Goal: Information Seeking & Learning: Check status

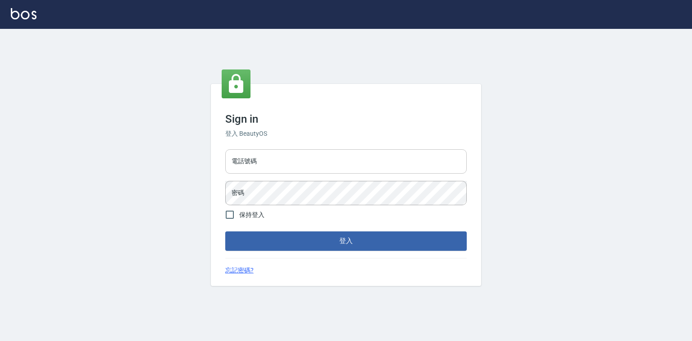
click at [238, 157] on input "電話號碼" at bounding box center [346, 161] width 242 height 24
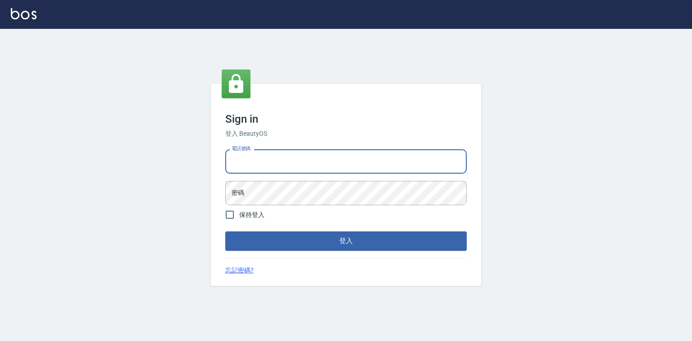
type input "0918880730"
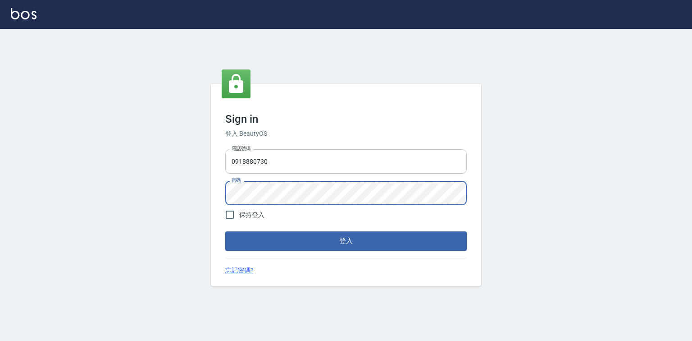
click at [225, 231] on button "登入" at bounding box center [346, 240] width 242 height 19
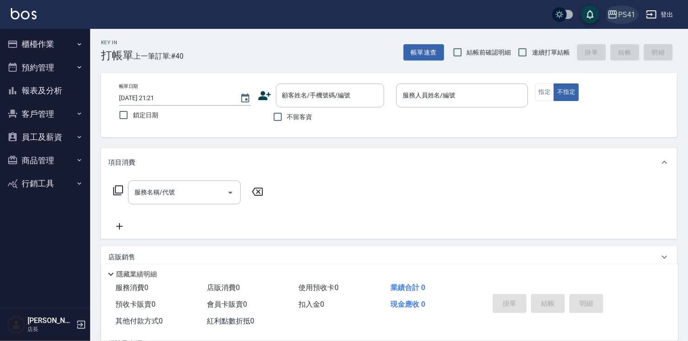
click at [629, 11] on div "PS41" at bounding box center [626, 14] width 17 height 11
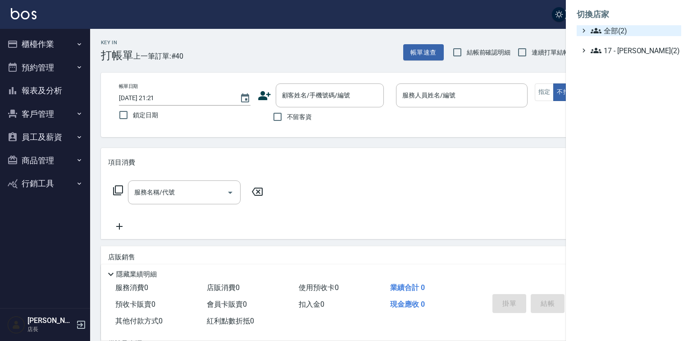
click at [612, 36] on span "全部(2)" at bounding box center [634, 30] width 87 height 11
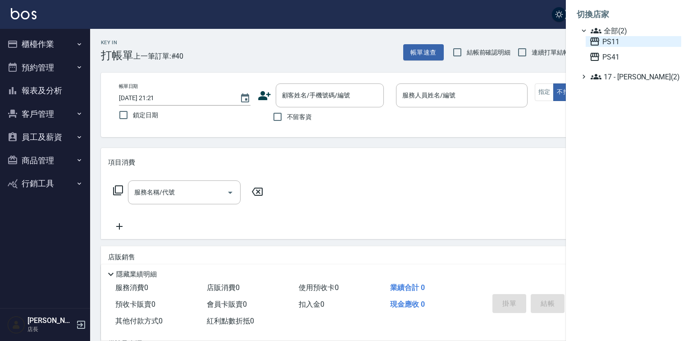
click at [616, 47] on span "PS11" at bounding box center [633, 41] width 88 height 11
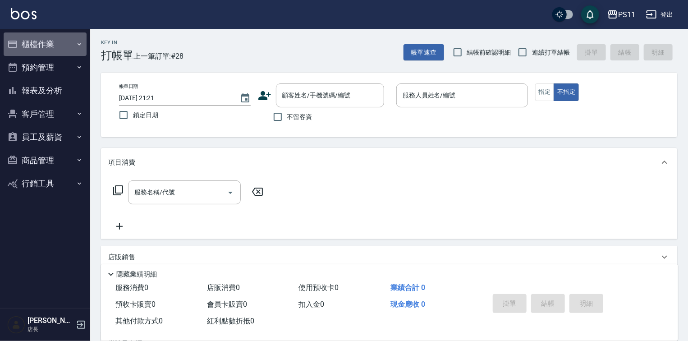
click at [49, 47] on button "櫃檯作業" at bounding box center [45, 43] width 83 height 23
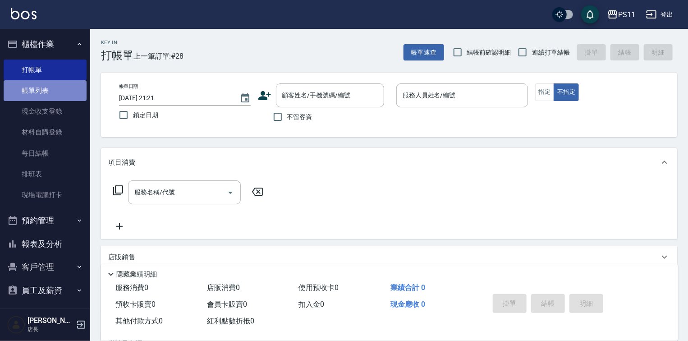
click at [50, 91] on link "帳單列表" at bounding box center [45, 90] width 83 height 21
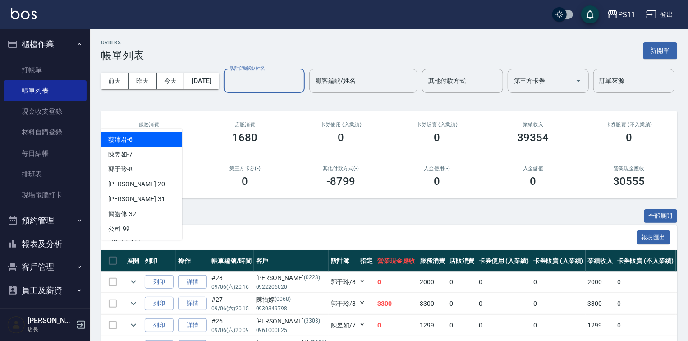
click at [228, 89] on input "設計師編號/姓名" at bounding box center [264, 81] width 73 height 16
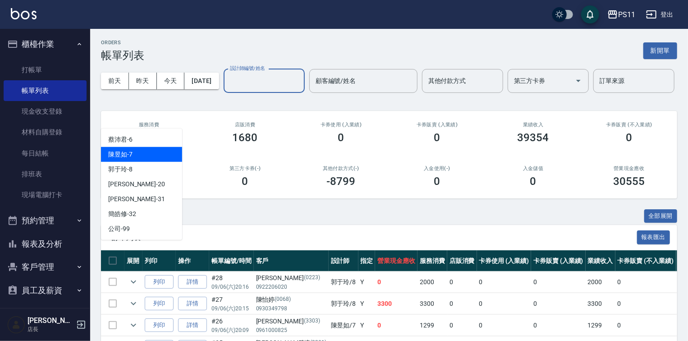
click at [133, 155] on div "陳昱如 -7" at bounding box center [141, 154] width 81 height 15
type input "陳昱如-7"
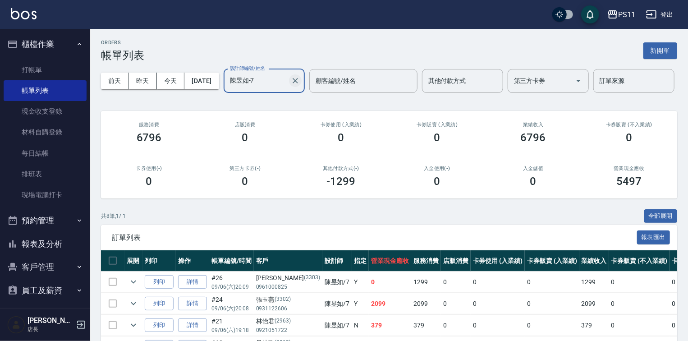
click at [291, 85] on icon "Clear" at bounding box center [295, 80] width 9 height 9
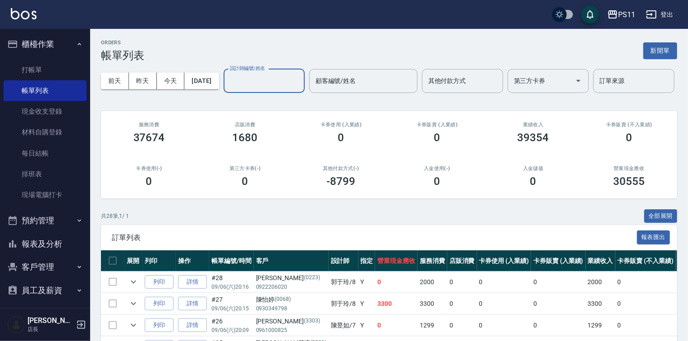
click at [228, 89] on input "設計師編號/姓名" at bounding box center [264, 81] width 73 height 16
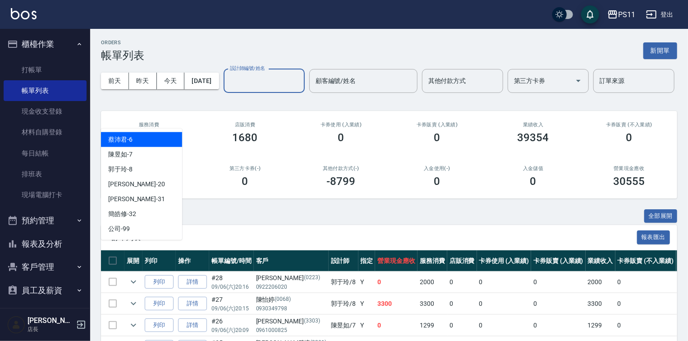
click at [130, 141] on span "[PERSON_NAME]6" at bounding box center [120, 139] width 24 height 9
type input "[PERSON_NAME]6"
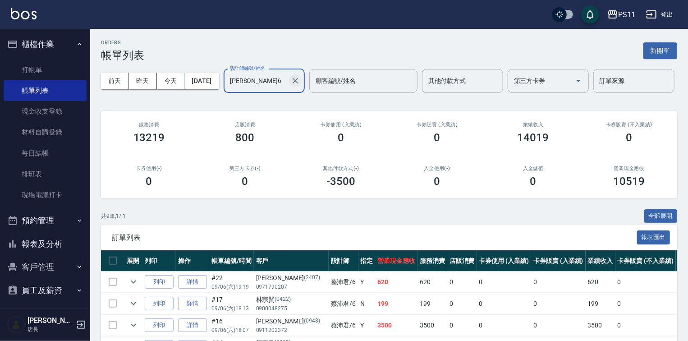
click at [292, 83] on icon "Clear" at bounding box center [294, 80] width 5 height 5
click at [228, 89] on input "設計師編號/姓名" at bounding box center [264, 81] width 73 height 16
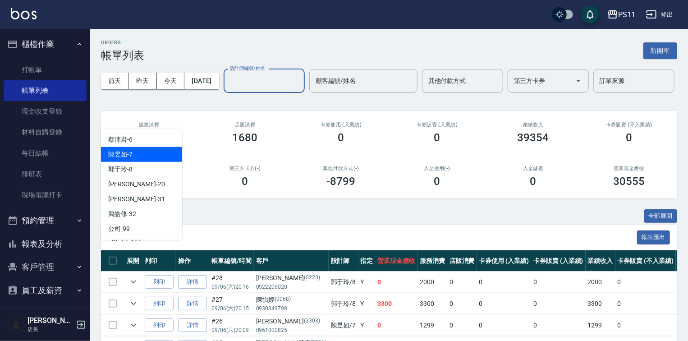
click at [123, 150] on span "陳昱如 -7" at bounding box center [120, 154] width 24 height 9
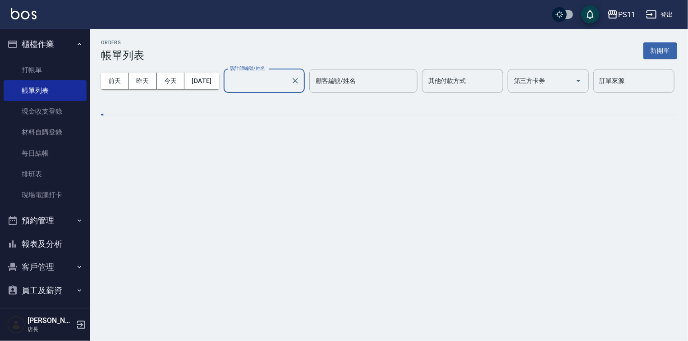
type input "陳昱如-7"
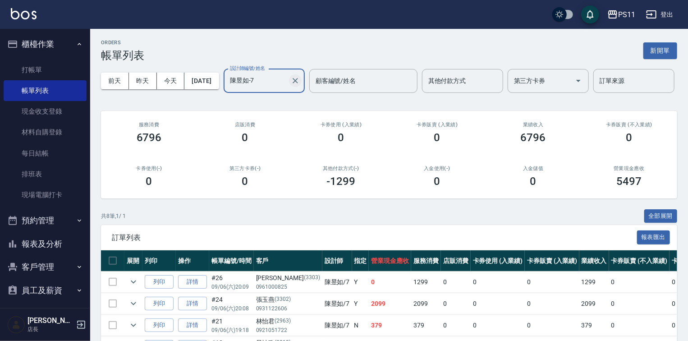
click at [291, 85] on icon "Clear" at bounding box center [295, 80] width 9 height 9
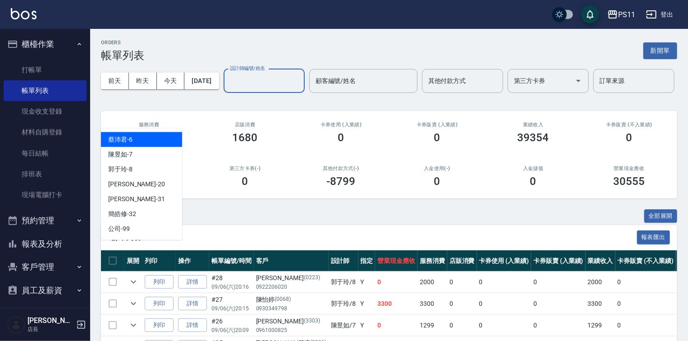
click at [228, 89] on input "設計師編號/姓名" at bounding box center [264, 81] width 73 height 16
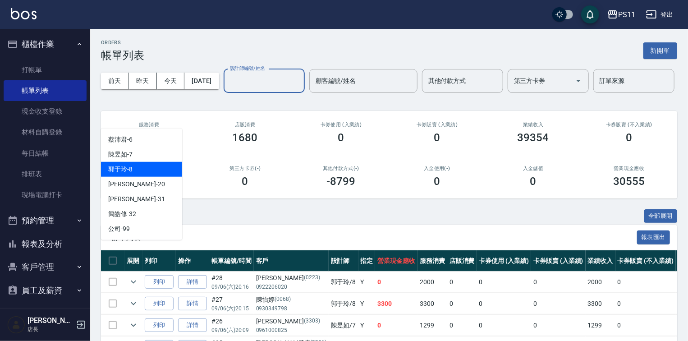
click at [141, 172] on div "郭于玲 -8" at bounding box center [141, 169] width 81 height 15
type input "郭于玲-8"
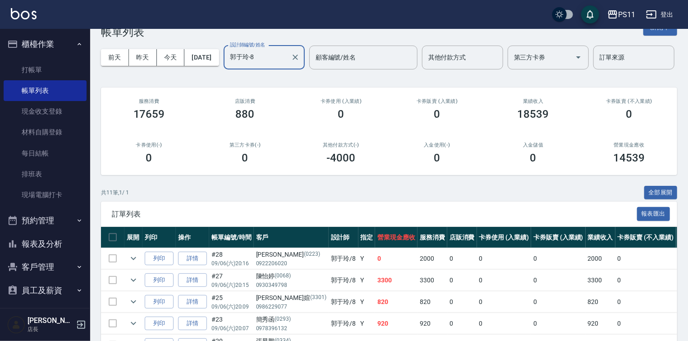
scroll to position [23, 0]
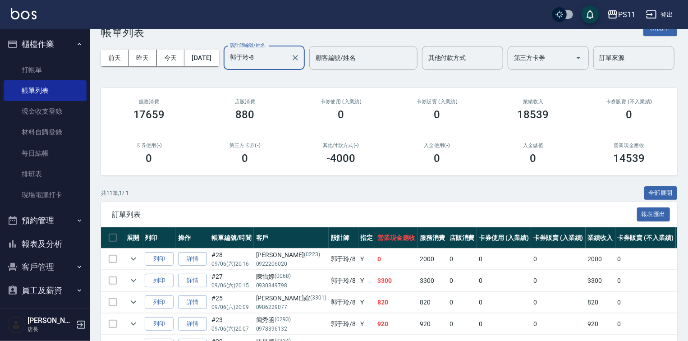
click at [289, 70] on div at bounding box center [295, 58] width 12 height 24
click at [291, 62] on icon "Clear" at bounding box center [295, 57] width 9 height 9
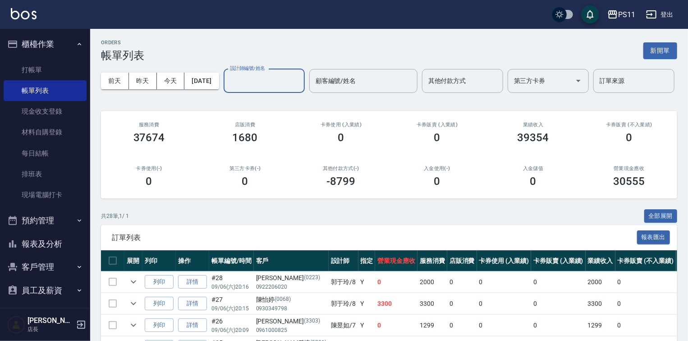
click at [228, 89] on input "設計師編號/姓名" at bounding box center [264, 81] width 73 height 16
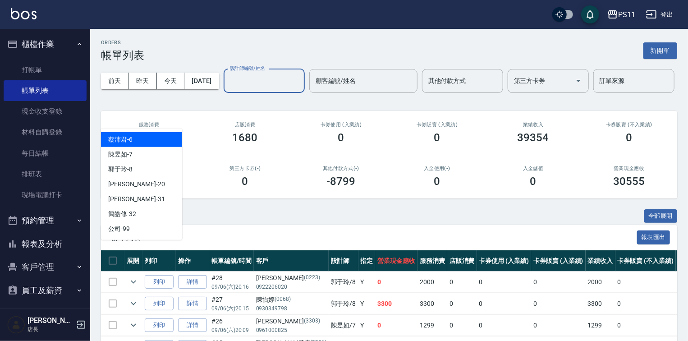
click at [45, 244] on button "報表及分析" at bounding box center [45, 243] width 83 height 23
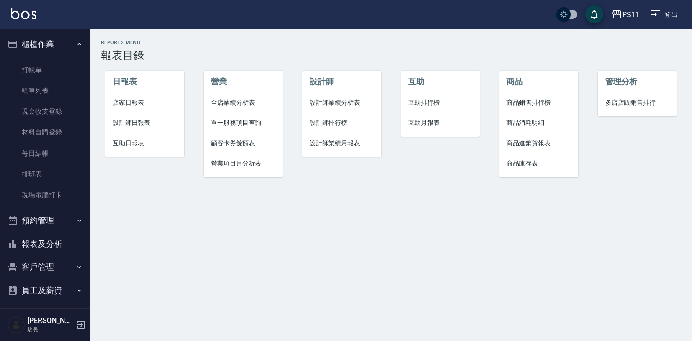
click at [331, 123] on span "設計師排行榜" at bounding box center [342, 122] width 64 height 9
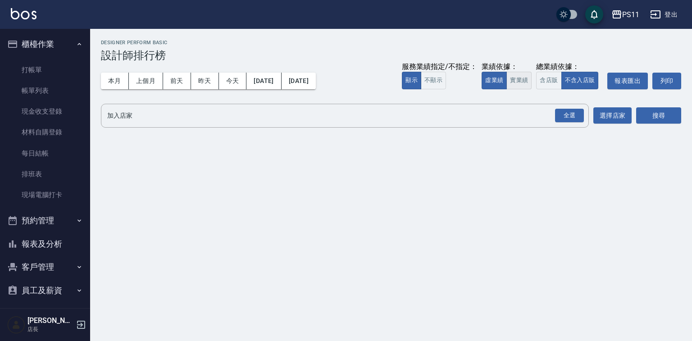
click at [506, 81] on button "實業績" at bounding box center [518, 81] width 25 height 18
click at [421, 82] on button "不顯示" at bounding box center [433, 81] width 25 height 18
click at [579, 114] on div "全選" at bounding box center [569, 116] width 29 height 14
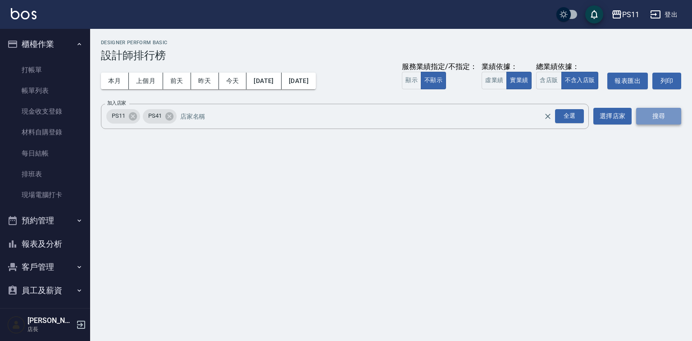
click at [653, 115] on button "搜尋" at bounding box center [658, 116] width 45 height 17
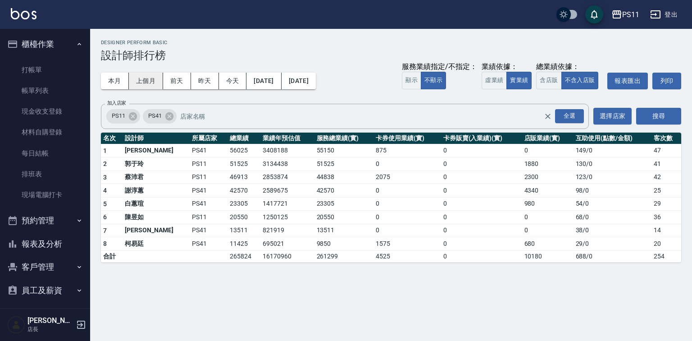
click at [149, 83] on button "上個月" at bounding box center [146, 81] width 34 height 17
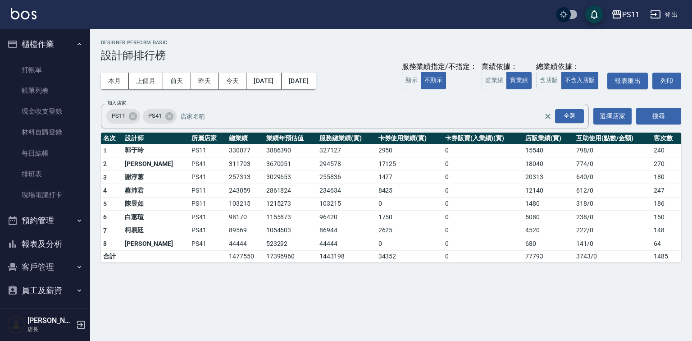
click at [46, 242] on button "報表及分析" at bounding box center [45, 243] width 83 height 23
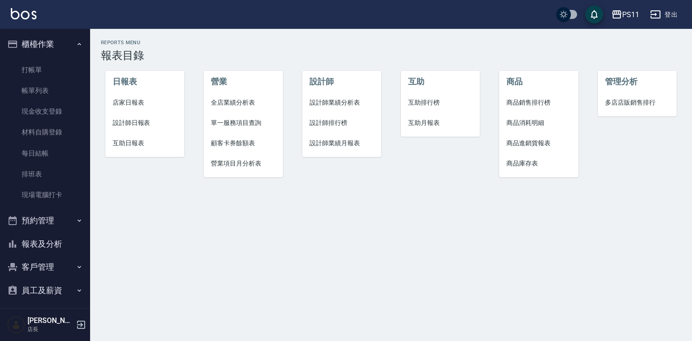
click at [321, 104] on span "設計師業績分析表" at bounding box center [342, 102] width 64 height 9
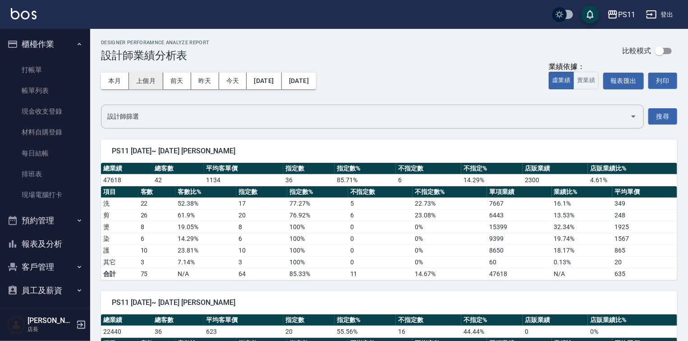
click at [138, 83] on button "上個月" at bounding box center [146, 81] width 34 height 17
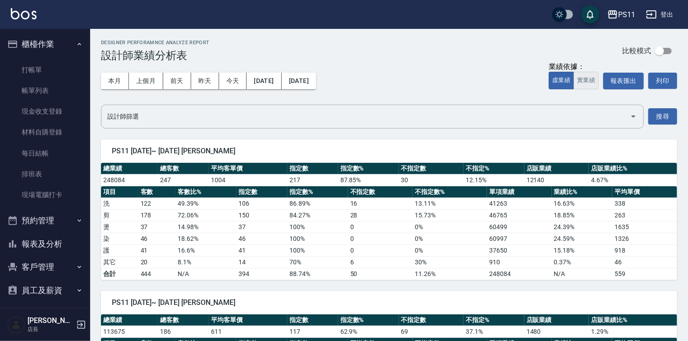
click at [590, 81] on button "實業績" at bounding box center [585, 81] width 25 height 18
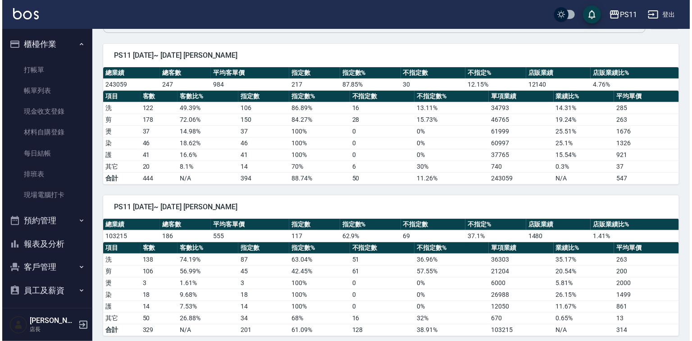
scroll to position [81, 0]
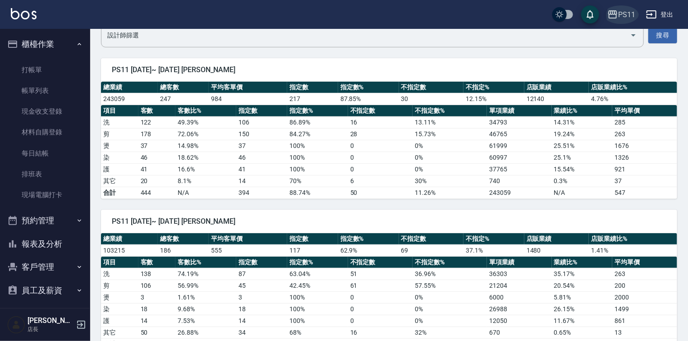
click at [612, 14] on icon "button" at bounding box center [612, 14] width 9 height 8
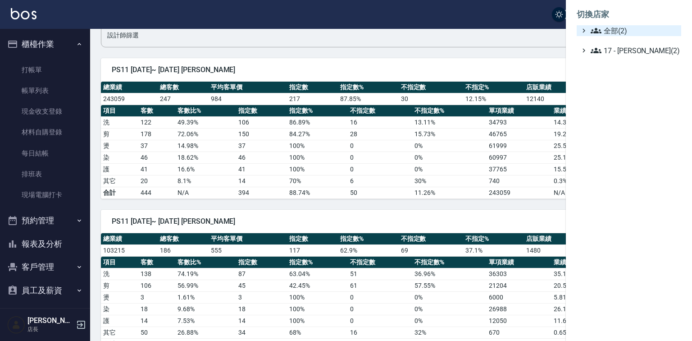
click at [614, 32] on span "全部(2)" at bounding box center [634, 30] width 87 height 11
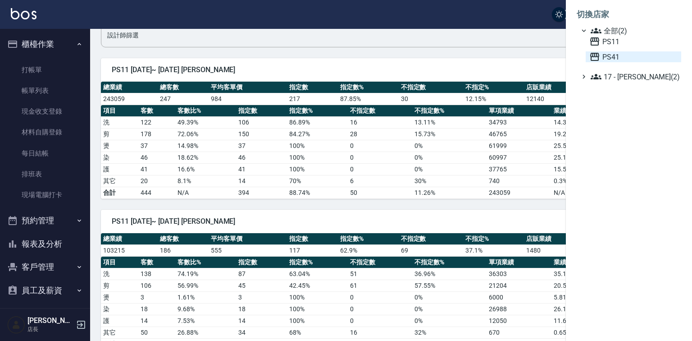
click at [621, 62] on span "PS41" at bounding box center [633, 56] width 88 height 11
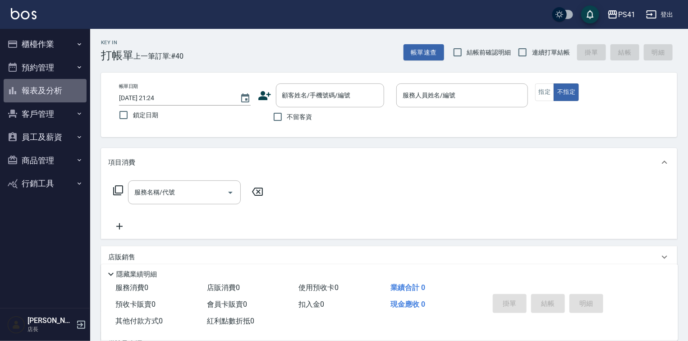
click at [44, 88] on button "報表及分析" at bounding box center [45, 90] width 83 height 23
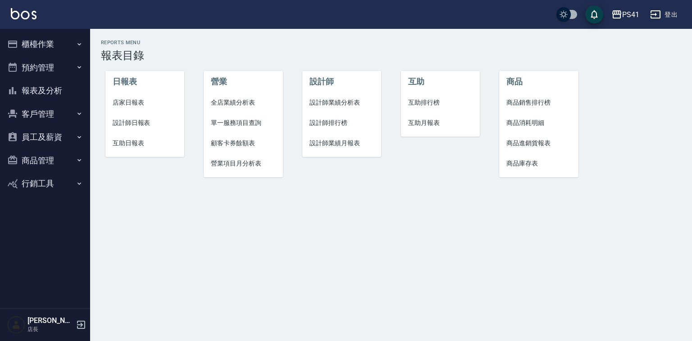
click at [326, 102] on span "設計師業績分析表" at bounding box center [342, 102] width 64 height 9
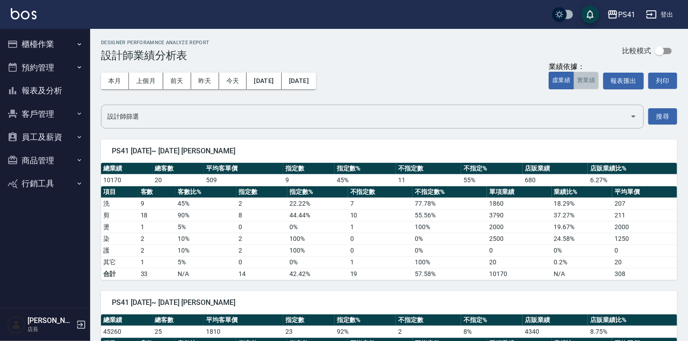
click at [586, 82] on button "實業績" at bounding box center [585, 81] width 25 height 18
click at [79, 327] on icon "button" at bounding box center [81, 324] width 8 height 8
